Goal: Task Accomplishment & Management: Use online tool/utility

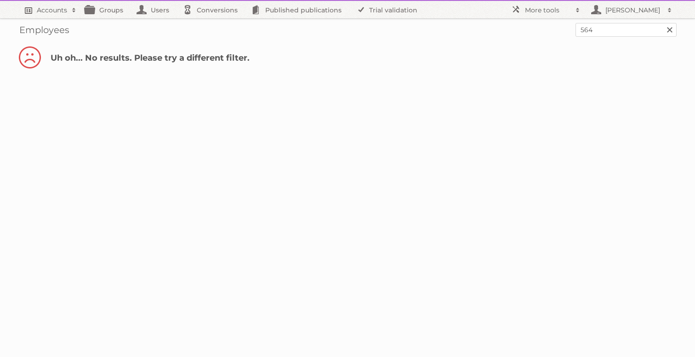
click at [46, 15] on link "Accounts" at bounding box center [49, 9] width 63 height 17
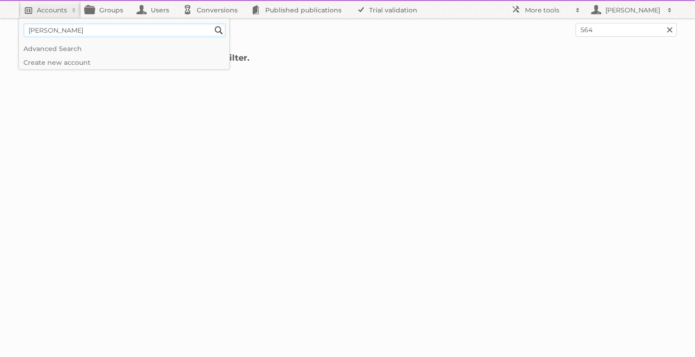
type input"] "gise"
click at [212, 23] on input "Search" at bounding box center [219, 30] width 14 height 14
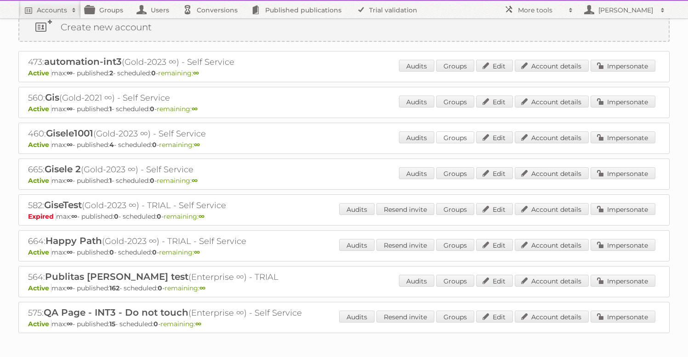
scroll to position [72, 0]
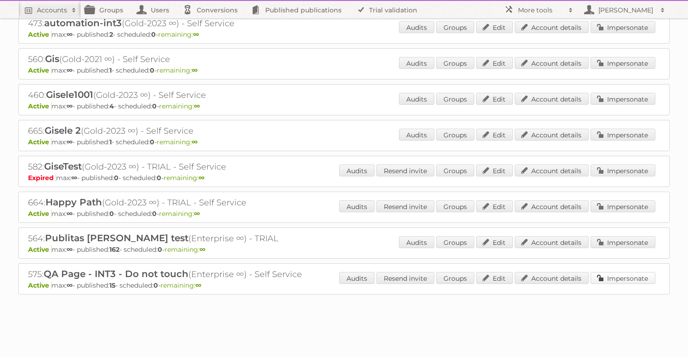
click at [618, 279] on link "Impersonate" at bounding box center [623, 278] width 65 height 12
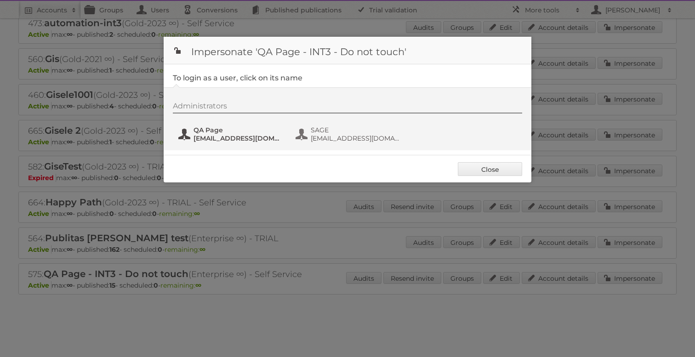
click at [229, 128] on span "QA Page" at bounding box center [237, 130] width 89 height 8
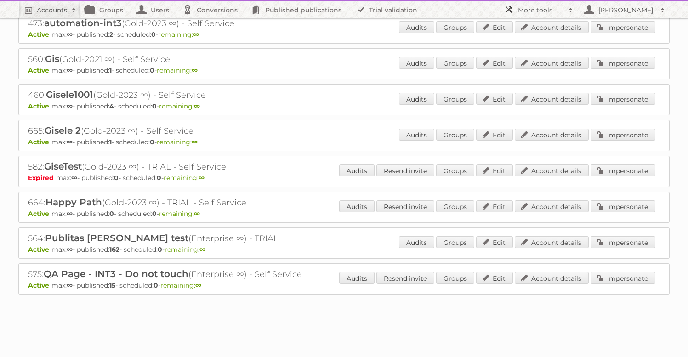
click at [551, 10] on h2 "More tools" at bounding box center [541, 10] width 46 height 9
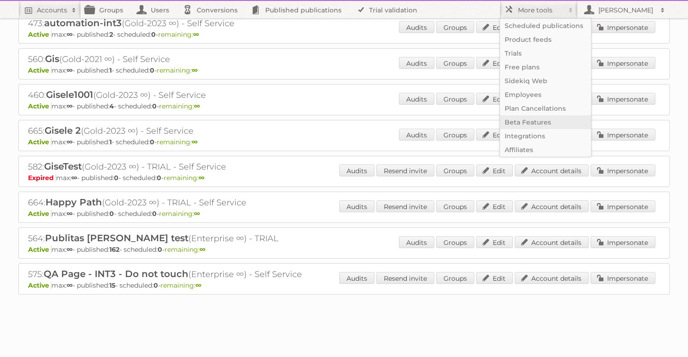
click at [523, 117] on link "Beta Features" at bounding box center [545, 122] width 91 height 14
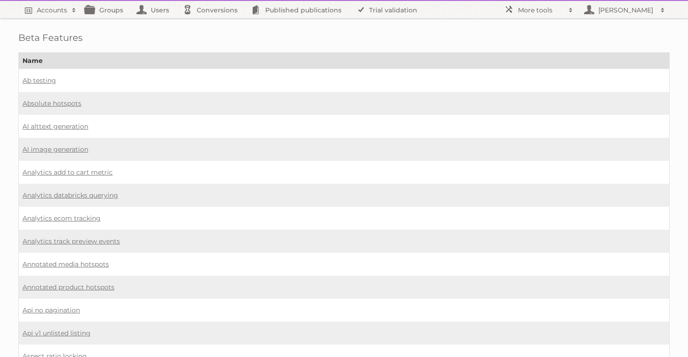
click at [512, 91] on td "Ab testing" at bounding box center [344, 80] width 651 height 23
